Goal: Contribute content: Add original content to the website for others to see

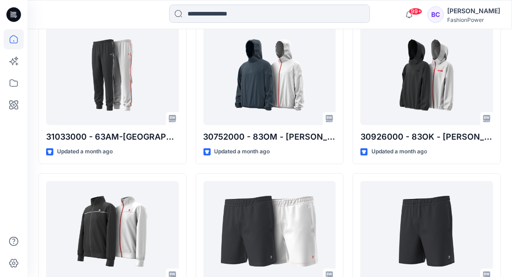
scroll to position [6155, 0]
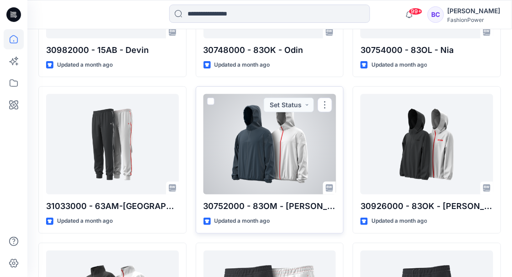
click at [255, 155] on div at bounding box center [269, 144] width 133 height 100
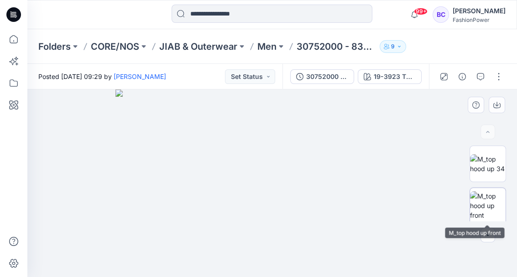
click at [488, 204] on img at bounding box center [488, 205] width 36 height 29
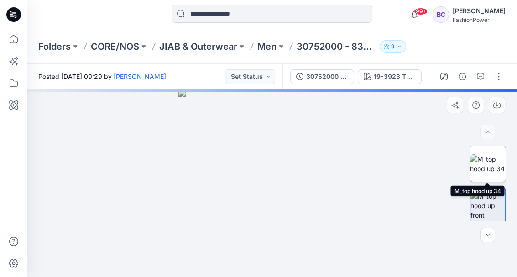
click at [475, 166] on img at bounding box center [488, 163] width 36 height 19
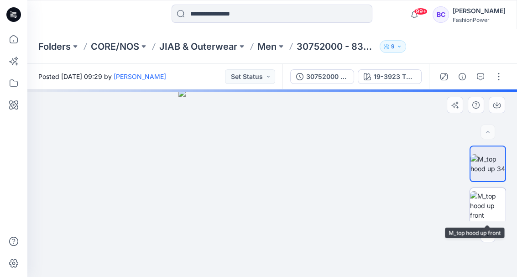
click at [482, 209] on img at bounding box center [488, 205] width 36 height 29
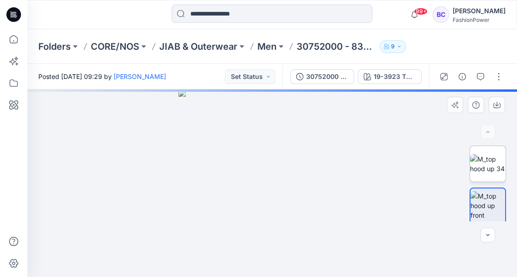
click at [481, 173] on img at bounding box center [488, 163] width 36 height 19
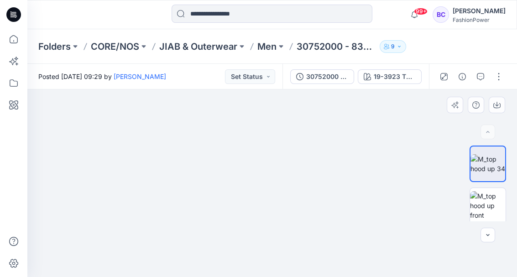
drag, startPoint x: 302, startPoint y: 238, endPoint x: 295, endPoint y: 141, distance: 96.5
click at [295, 141] on img at bounding box center [272, 80] width 484 height 396
click at [492, 104] on button "button" at bounding box center [497, 105] width 16 height 16
click at [268, 50] on p "Men" at bounding box center [266, 46] width 19 height 13
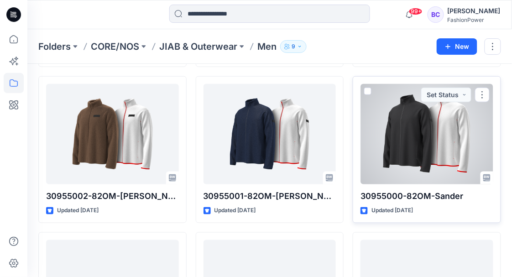
scroll to position [61, 0]
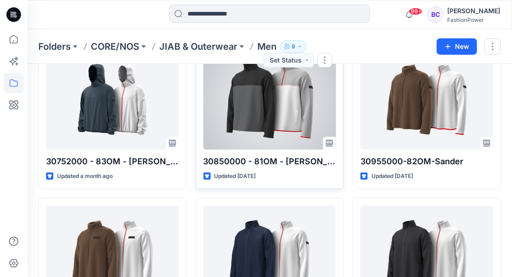
click at [266, 110] on div at bounding box center [269, 99] width 133 height 100
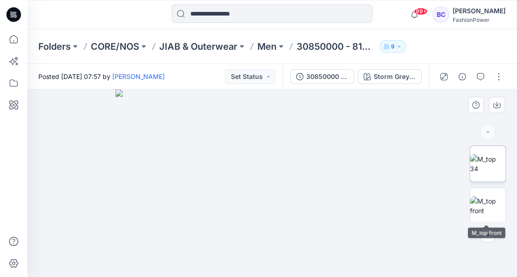
click at [486, 166] on img at bounding box center [488, 163] width 36 height 19
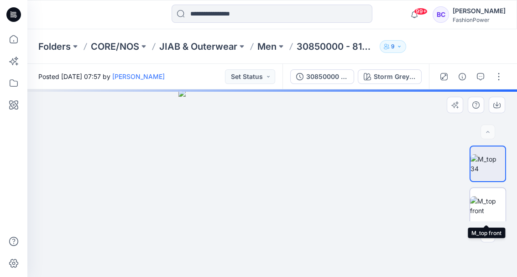
click at [484, 203] on img at bounding box center [488, 205] width 36 height 19
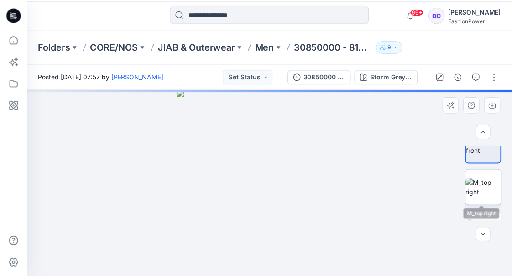
scroll to position [61, 0]
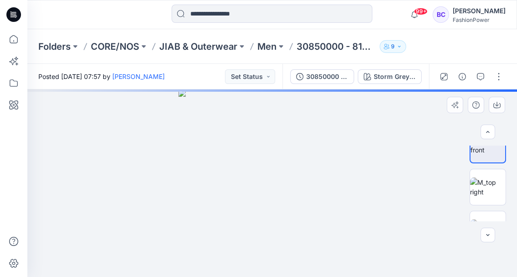
click at [252, 133] on img at bounding box center [272, 183] width 188 height 188
click at [275, 45] on p "Men" at bounding box center [266, 46] width 19 height 13
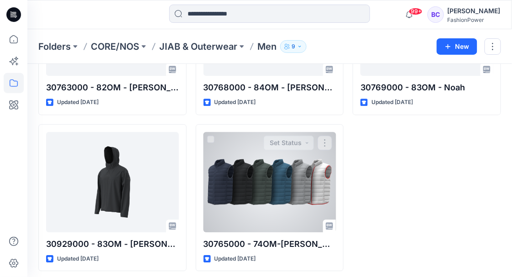
scroll to position [451, 0]
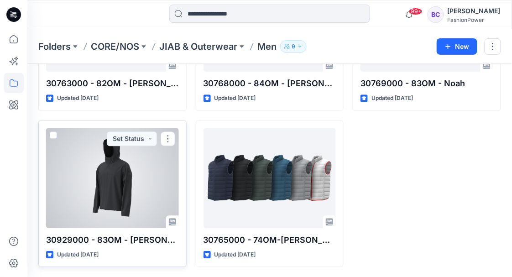
click at [130, 150] on div at bounding box center [112, 178] width 133 height 100
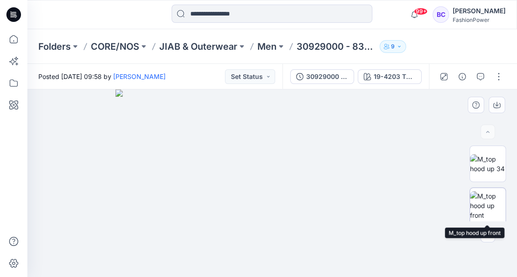
click at [498, 203] on img at bounding box center [488, 205] width 36 height 29
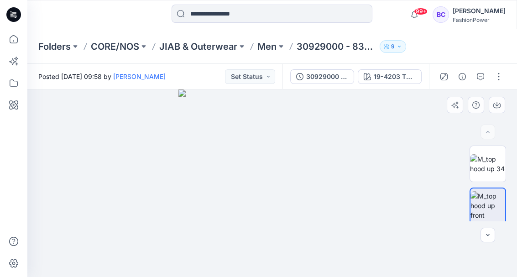
click at [490, 191] on img at bounding box center [487, 205] width 35 height 29
click at [490, 183] on div at bounding box center [487, 184] width 36 height 76
click at [490, 173] on img at bounding box center [488, 163] width 36 height 19
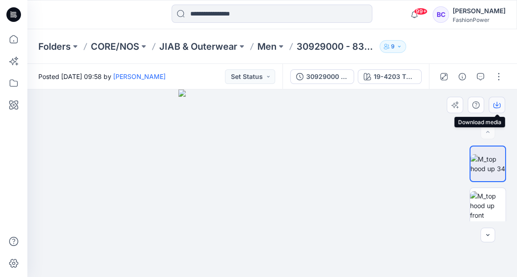
click at [501, 106] on button "button" at bounding box center [497, 105] width 16 height 16
click at [184, 47] on p "JIAB & Outerwear" at bounding box center [198, 46] width 78 height 13
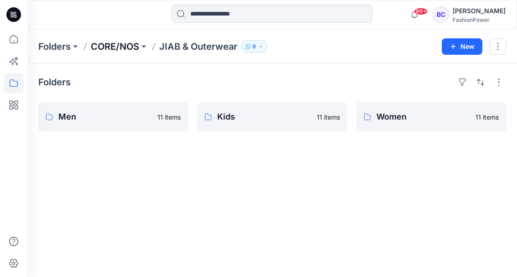
click at [133, 46] on p "CORE/NOS" at bounding box center [115, 46] width 48 height 13
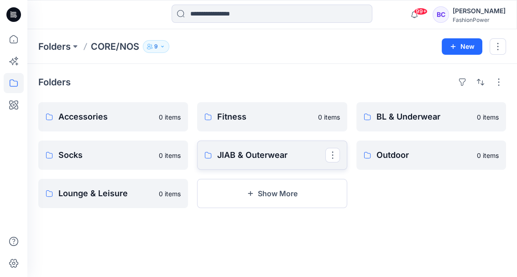
click at [232, 161] on p "JIAB & Outerwear" at bounding box center [271, 155] width 108 height 13
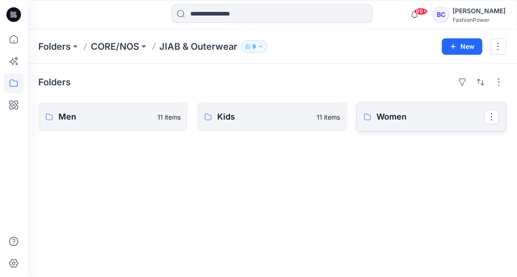
click at [421, 120] on p "Women" at bounding box center [430, 116] width 108 height 13
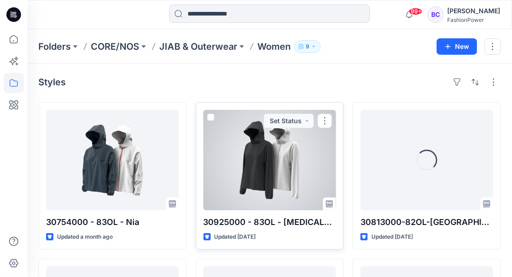
click at [260, 161] on div at bounding box center [269, 160] width 133 height 100
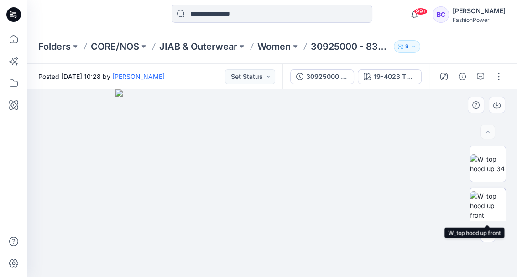
click at [499, 203] on img at bounding box center [488, 205] width 36 height 29
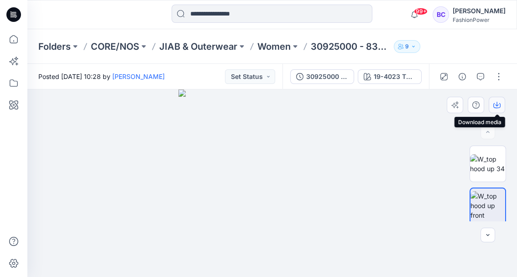
click at [494, 104] on icon "button" at bounding box center [496, 105] width 7 height 5
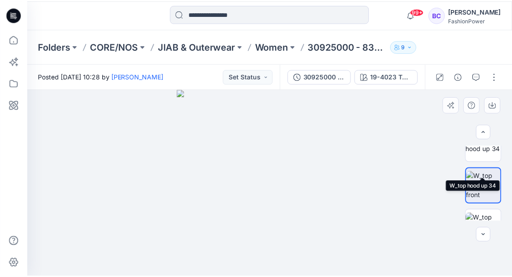
scroll to position [61, 0]
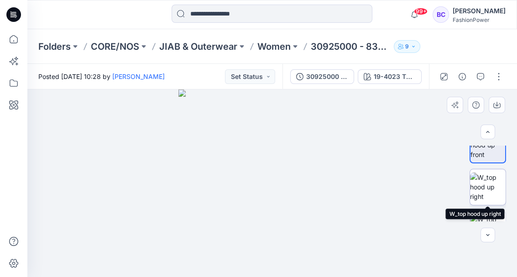
click at [487, 182] on img at bounding box center [488, 186] width 36 height 29
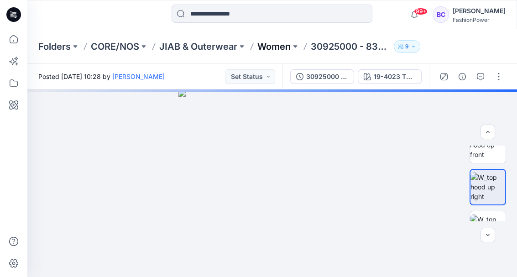
click at [274, 51] on p "Women" at bounding box center [273, 46] width 33 height 13
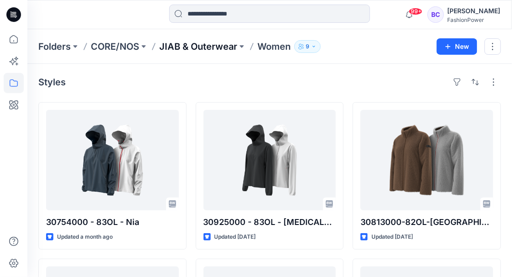
click at [186, 47] on p "JIAB & Outerwear" at bounding box center [198, 46] width 78 height 13
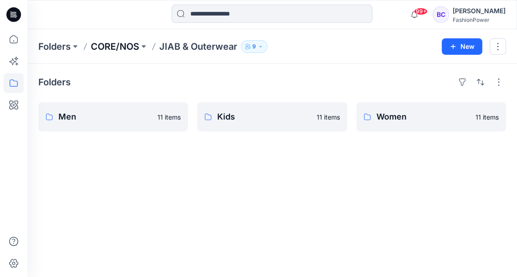
click at [110, 44] on p "CORE/NOS" at bounding box center [115, 46] width 48 height 13
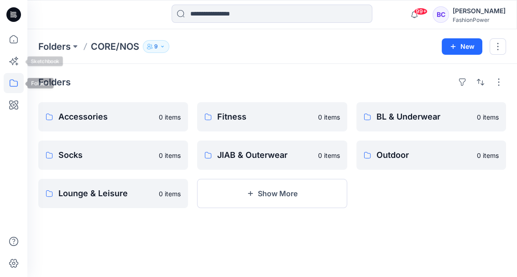
drag, startPoint x: 17, startPoint y: 84, endPoint x: 0, endPoint y: 27, distance: 59.0
click at [16, 81] on icon at bounding box center [14, 83] width 20 height 20
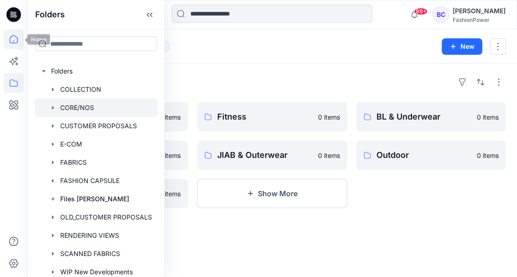
click at [5, 36] on icon at bounding box center [14, 39] width 20 height 20
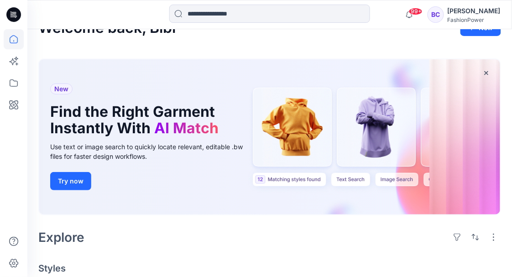
scroll to position [30, 0]
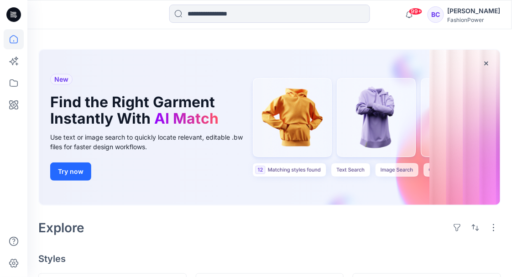
click at [16, 36] on icon at bounding box center [14, 39] width 20 height 20
click at [11, 93] on div at bounding box center [14, 153] width 20 height 248
click at [10, 83] on icon at bounding box center [14, 83] width 20 height 20
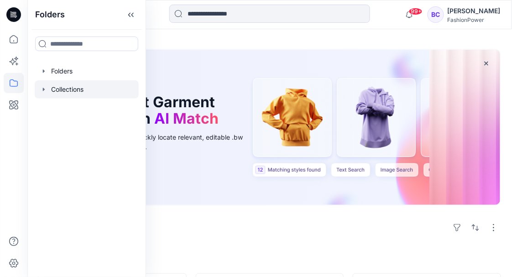
click at [44, 87] on icon "button" at bounding box center [43, 89] width 7 height 7
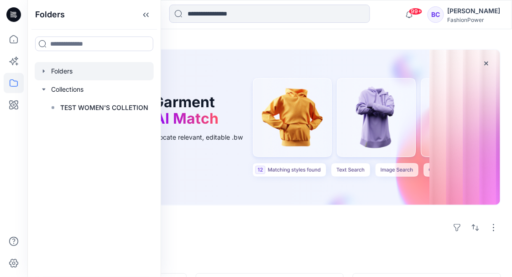
click at [42, 68] on icon "button" at bounding box center [43, 71] width 7 height 7
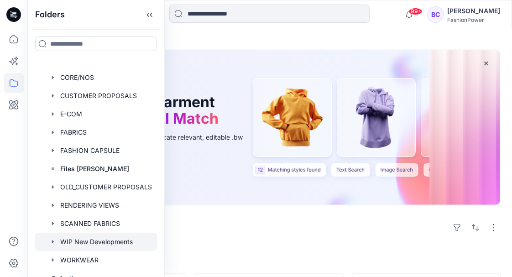
click at [52, 241] on icon "button" at bounding box center [53, 241] width 2 height 3
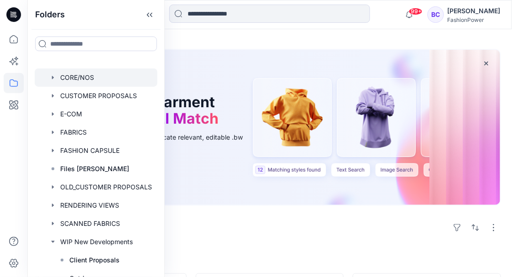
click at [51, 75] on icon "button" at bounding box center [52, 77] width 7 height 7
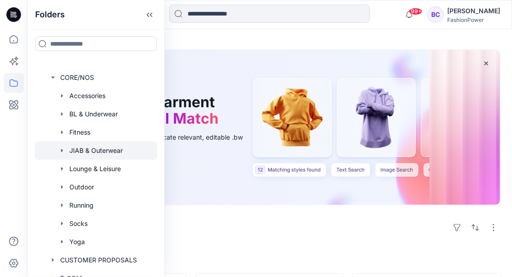
click at [60, 147] on icon "button" at bounding box center [61, 150] width 7 height 7
click at [60, 148] on icon "button" at bounding box center [61, 150] width 7 height 7
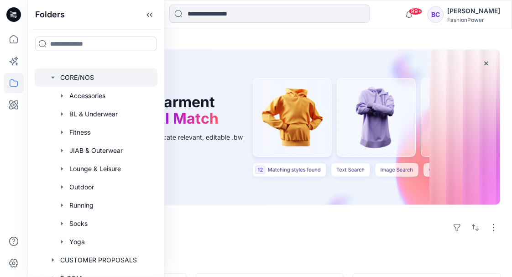
click at [51, 78] on icon "button" at bounding box center [52, 77] width 7 height 7
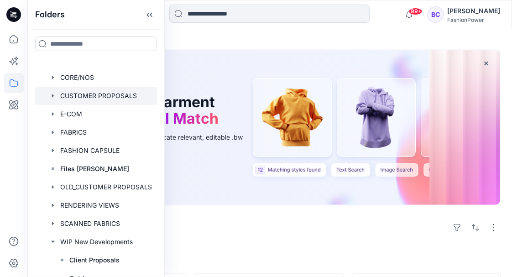
click at [52, 99] on div at bounding box center [96, 96] width 123 height 18
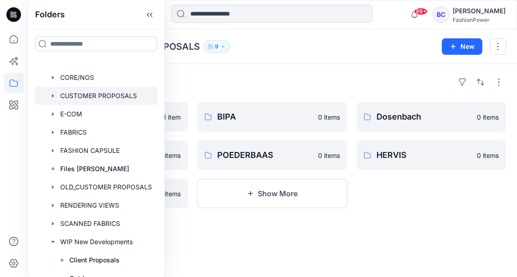
click at [53, 95] on icon "button" at bounding box center [53, 95] width 2 height 3
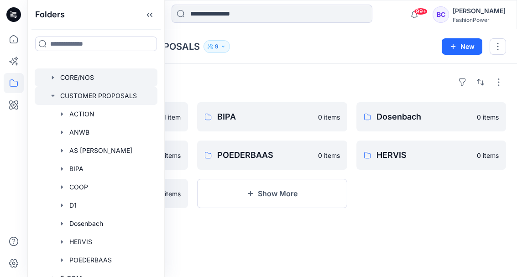
click at [51, 80] on icon "button" at bounding box center [52, 77] width 7 height 7
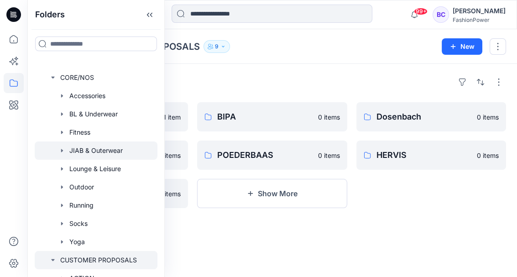
click at [74, 156] on div at bounding box center [96, 150] width 123 height 18
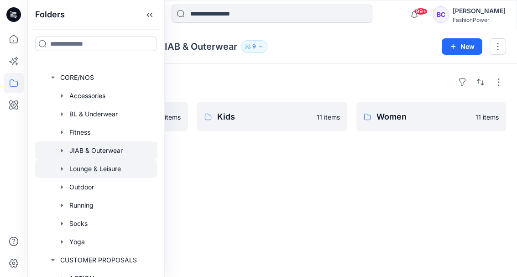
click at [80, 170] on div at bounding box center [96, 169] width 123 height 18
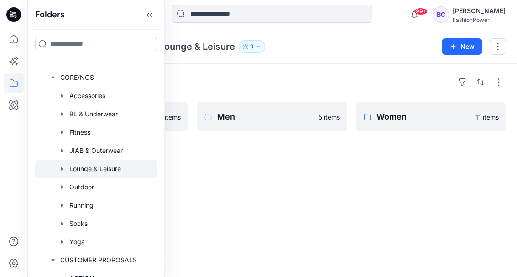
drag, startPoint x: 330, startPoint y: 196, endPoint x: 328, endPoint y: 174, distance: 22.5
click at [330, 196] on div "Folders Kids 12 items Men 5 items Women 11 items" at bounding box center [271, 170] width 489 height 213
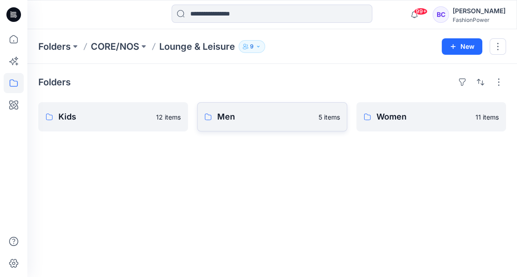
click at [273, 120] on p "Men" at bounding box center [264, 116] width 95 height 13
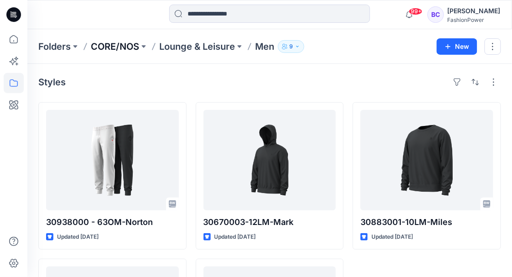
click at [137, 48] on p "CORE/NOS" at bounding box center [115, 46] width 48 height 13
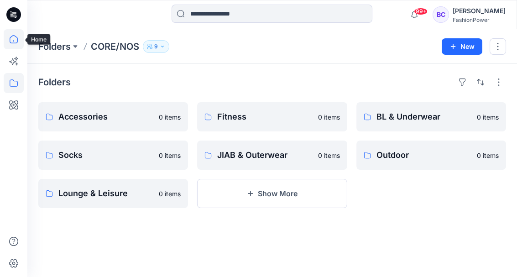
click at [18, 40] on icon at bounding box center [14, 39] width 20 height 20
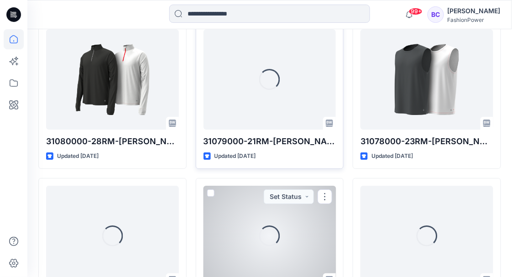
scroll to position [2129, 0]
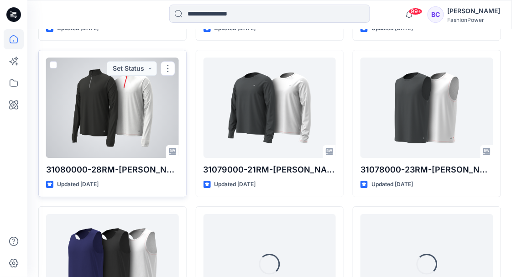
click at [86, 107] on div at bounding box center [112, 107] width 133 height 100
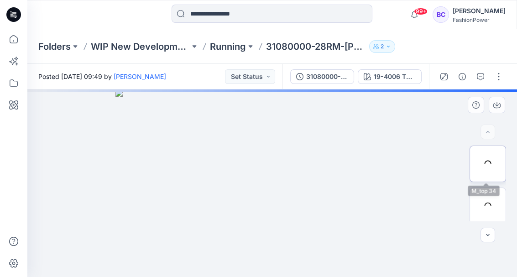
click at [492, 171] on div at bounding box center [487, 164] width 36 height 36
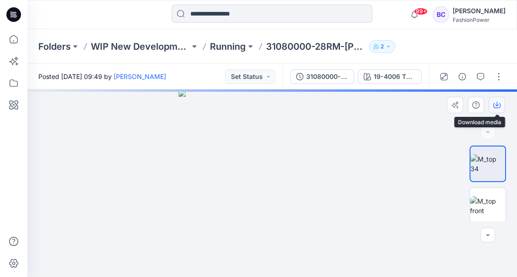
click at [503, 105] on button "button" at bounding box center [497, 105] width 16 height 16
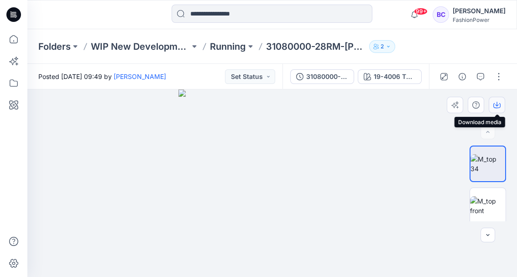
click at [497, 106] on icon "button" at bounding box center [496, 104] width 7 height 7
click at [226, 42] on p "Running" at bounding box center [228, 46] width 36 height 13
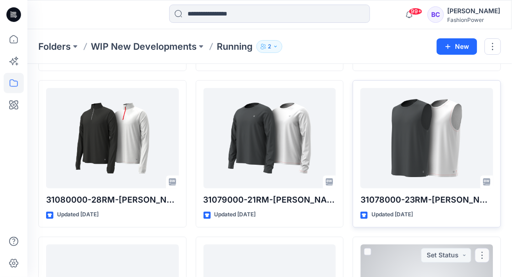
scroll to position [927, 0]
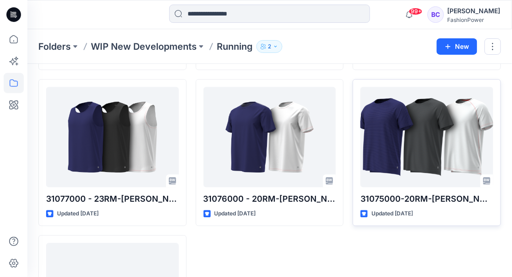
scroll to position [1078, 0]
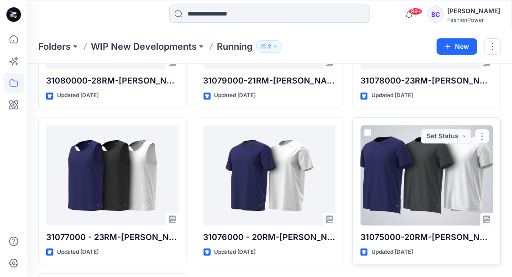
click at [434, 184] on div at bounding box center [426, 175] width 133 height 100
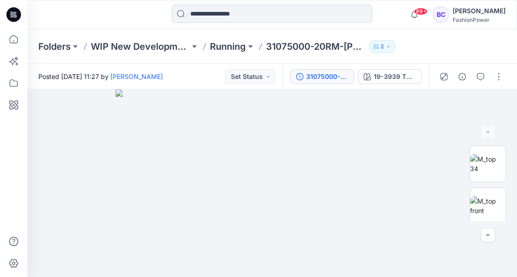
click at [330, 81] on div "31075000-20RM-[PERSON_NAME]" at bounding box center [327, 77] width 42 height 10
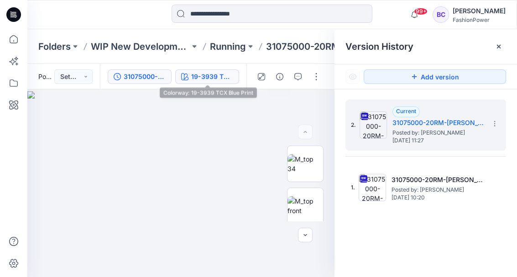
click at [223, 78] on div "19-3939 TCX Blue Print" at bounding box center [212, 77] width 42 height 10
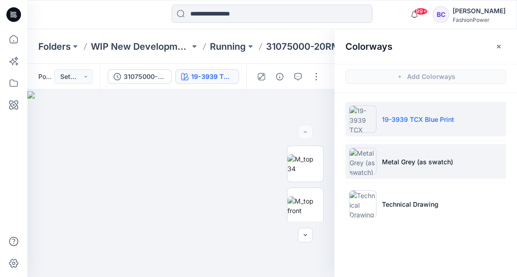
click at [390, 160] on p "Metal Grey (as swatch)" at bounding box center [417, 162] width 71 height 10
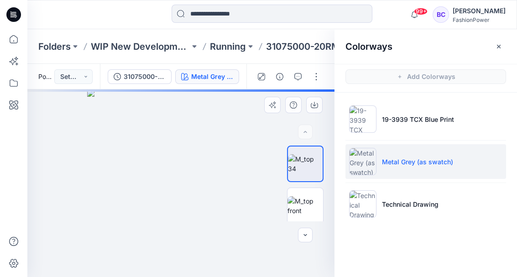
click at [240, 156] on img at bounding box center [181, 183] width 188 height 188
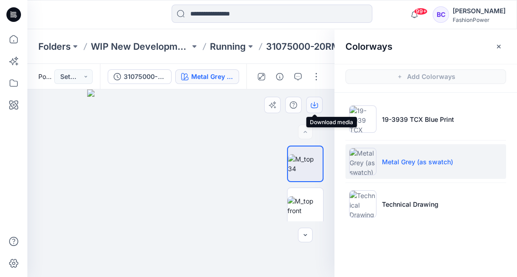
click at [308, 105] on button "button" at bounding box center [314, 105] width 16 height 16
click at [239, 45] on p "Running" at bounding box center [228, 46] width 36 height 13
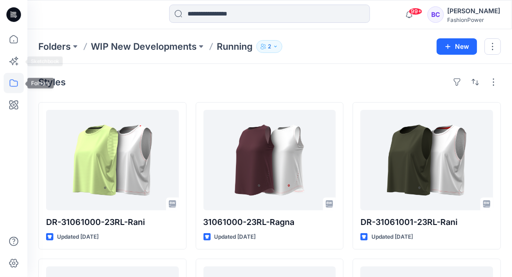
click at [19, 89] on icon at bounding box center [14, 83] width 20 height 20
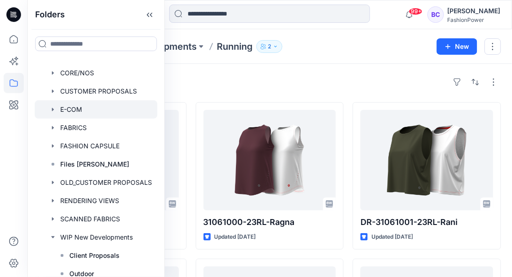
scroll to position [61, 0]
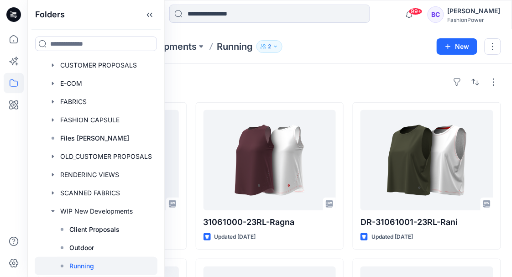
drag, startPoint x: 387, startPoint y: 72, endPoint x: 325, endPoint y: 58, distance: 63.5
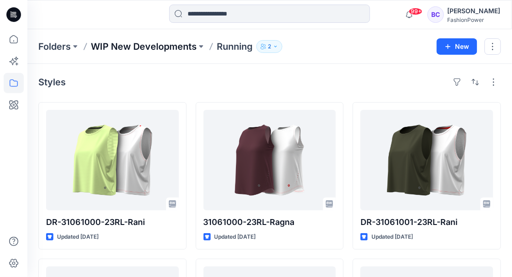
click at [187, 47] on p "WIP New Developments" at bounding box center [144, 46] width 106 height 13
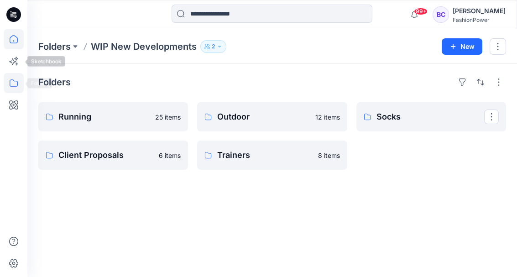
click at [9, 47] on icon at bounding box center [14, 39] width 20 height 20
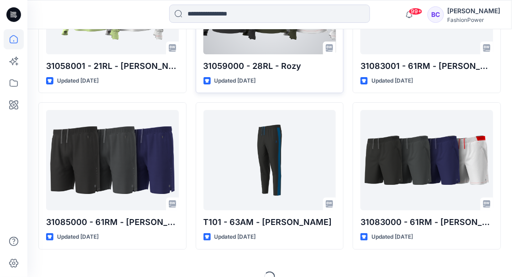
scroll to position [685, 0]
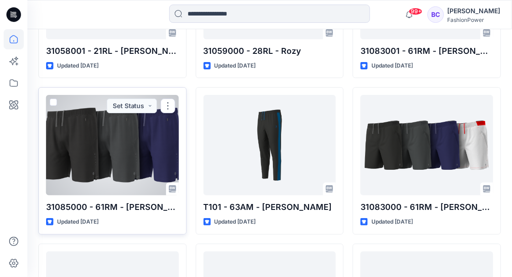
click at [118, 154] on div at bounding box center [112, 145] width 133 height 100
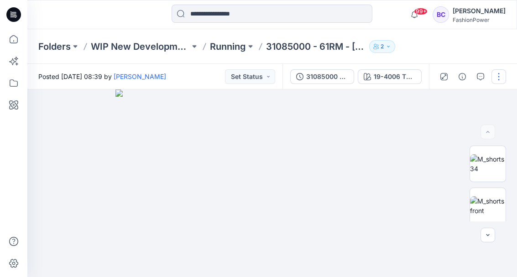
click at [505, 77] on button "button" at bounding box center [498, 76] width 15 height 15
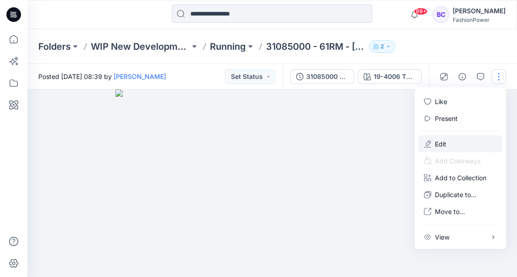
click at [454, 146] on button "Edit" at bounding box center [460, 143] width 84 height 17
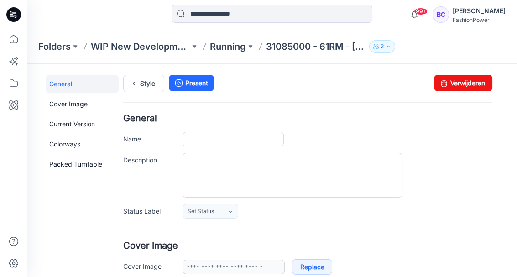
type input "**********"
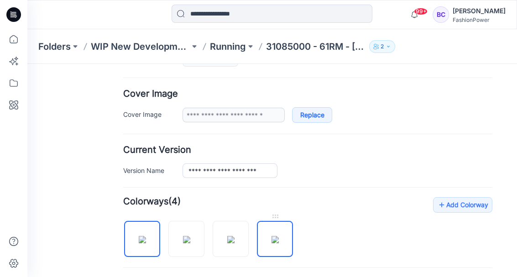
click at [271, 239] on img at bounding box center [274, 239] width 7 height 7
type input "**********"
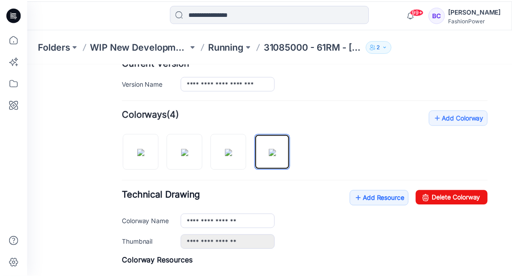
scroll to position [243, 0]
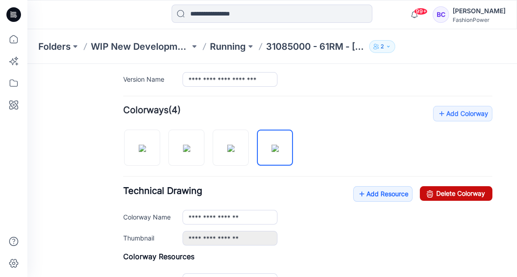
click at [459, 193] on link "Delete Colorway" at bounding box center [456, 193] width 73 height 15
click at [232, 47] on p "Running" at bounding box center [228, 46] width 36 height 13
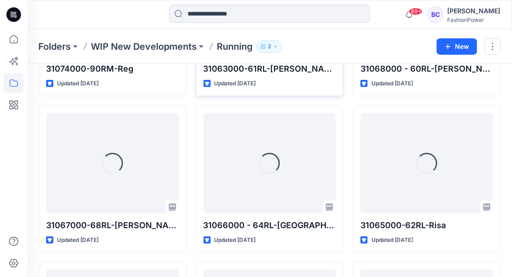
scroll to position [819, 0]
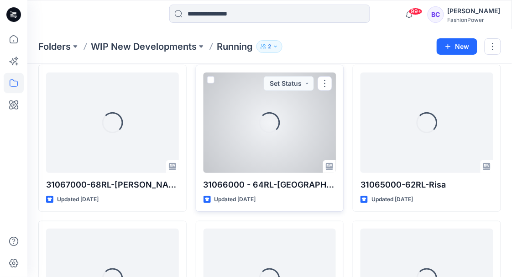
click at [233, 141] on div "Loading..." at bounding box center [269, 123] width 133 height 100
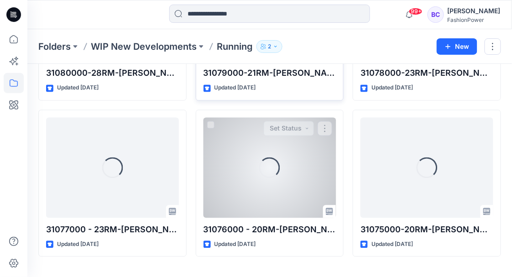
scroll to position [1109, 0]
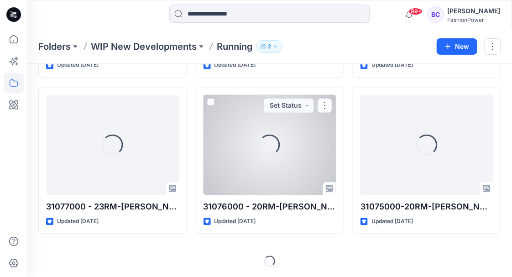
click at [323, 135] on div "Loading..." at bounding box center [269, 145] width 133 height 100
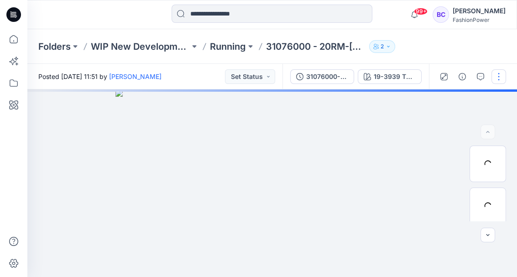
click at [504, 81] on button "button" at bounding box center [498, 76] width 15 height 15
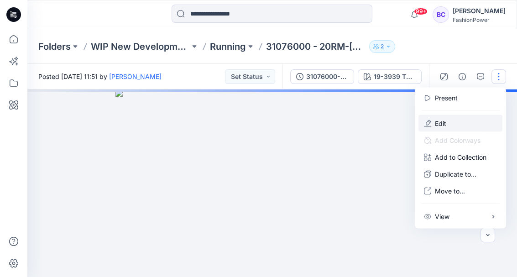
click at [447, 117] on button "Edit" at bounding box center [460, 123] width 84 height 17
click at [445, 124] on p "Edit" at bounding box center [440, 124] width 11 height 10
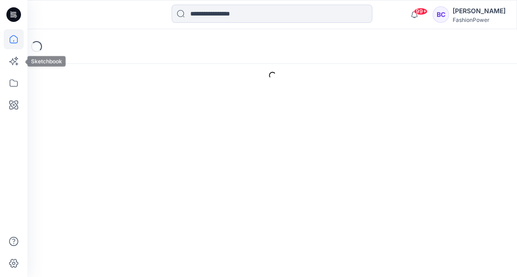
click at [16, 42] on icon at bounding box center [14, 39] width 20 height 20
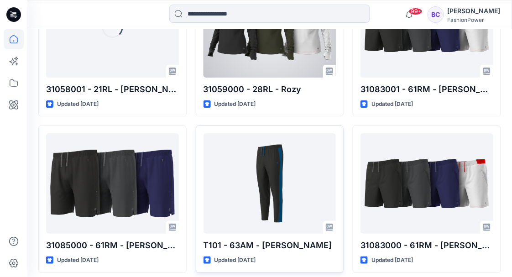
scroll to position [685, 0]
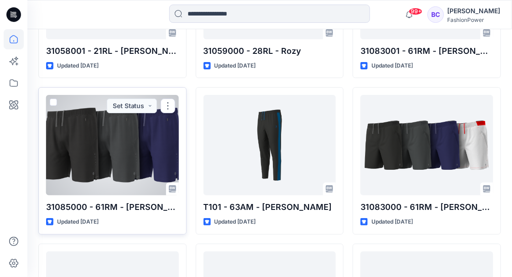
click at [147, 140] on div at bounding box center [112, 145] width 133 height 100
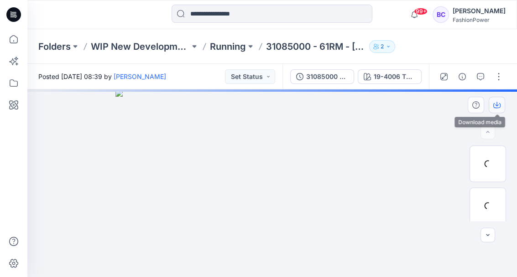
click at [492, 104] on button "button" at bounding box center [497, 105] width 16 height 16
click at [488, 170] on div at bounding box center [487, 164] width 36 height 36
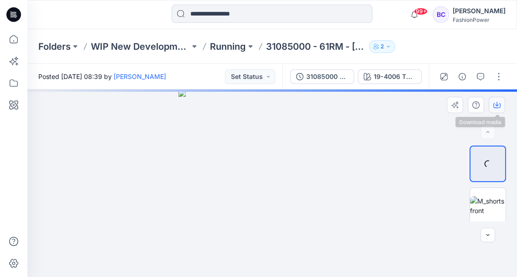
click at [499, 103] on icon "button" at bounding box center [496, 105] width 7 height 5
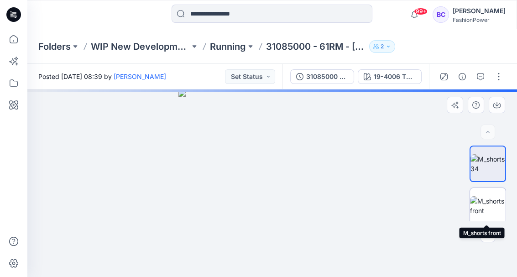
click at [490, 209] on img at bounding box center [488, 205] width 36 height 19
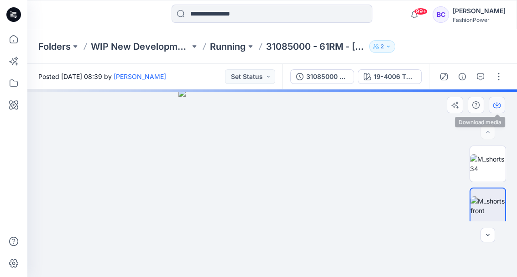
click at [504, 108] on button "button" at bounding box center [497, 105] width 16 height 16
click at [321, 154] on img at bounding box center [272, 183] width 188 height 188
click at [480, 156] on img at bounding box center [488, 163] width 36 height 19
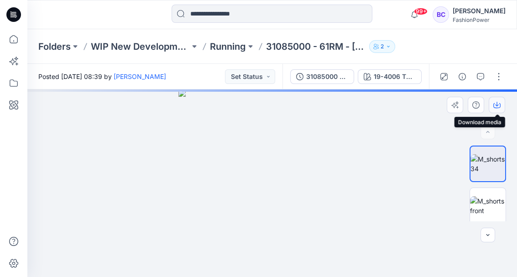
click at [497, 105] on icon "button" at bounding box center [497, 104] width 4 height 5
click at [497, 103] on icon "button" at bounding box center [496, 104] width 7 height 7
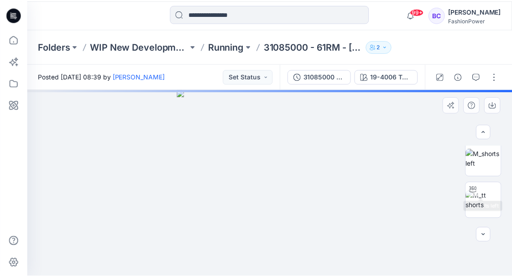
scroll to position [182, 0]
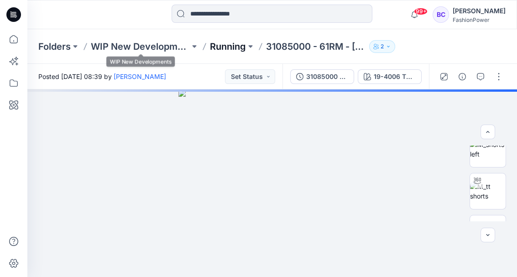
click at [234, 46] on p "Running" at bounding box center [228, 46] width 36 height 13
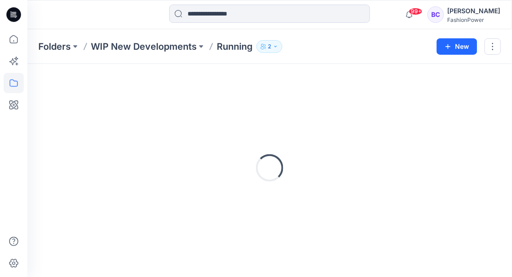
scroll to position [36, 0]
click at [21, 41] on icon at bounding box center [14, 39] width 20 height 20
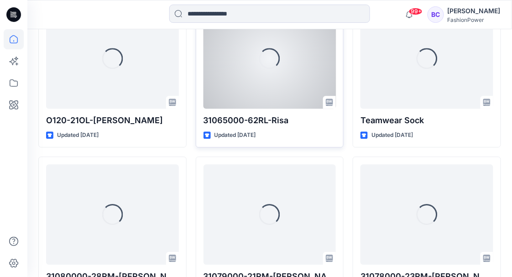
scroll to position [2117, 0]
